Goal: Register for event/course

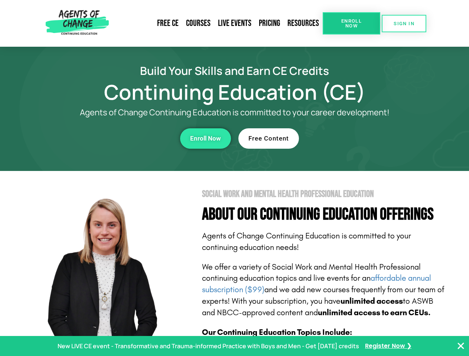
click at [234, 178] on section "Social Work and Mental Health Professional Education About Our Continuing Educa…" at bounding box center [234, 327] width 469 height 312
click at [303, 23] on link "Resources" at bounding box center [303, 23] width 39 height 17
click at [351, 23] on span "Enroll Now" at bounding box center [352, 24] width 34 height 10
click at [404, 23] on span "SIGN IN" at bounding box center [404, 23] width 21 height 5
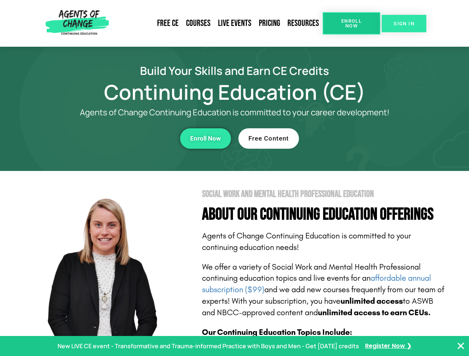
click at [404, 23] on span "SIGN IN" at bounding box center [404, 23] width 21 height 5
click at [129, 138] on div "Enroll Now" at bounding box center [129, 138] width 204 height 20
click at [205, 138] on span "Enroll Now" at bounding box center [205, 139] width 31 height 6
